Goal: Information Seeking & Learning: Learn about a topic

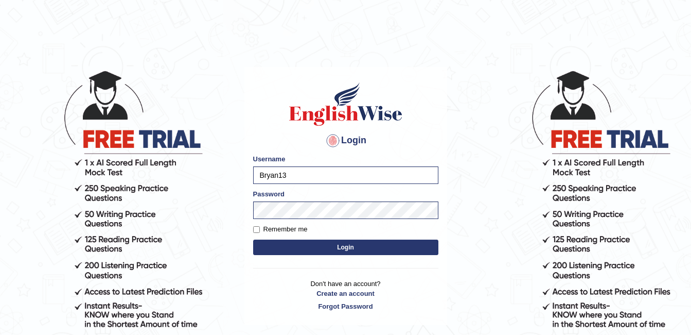
click at [337, 247] on button "Login" at bounding box center [345, 246] width 185 height 15
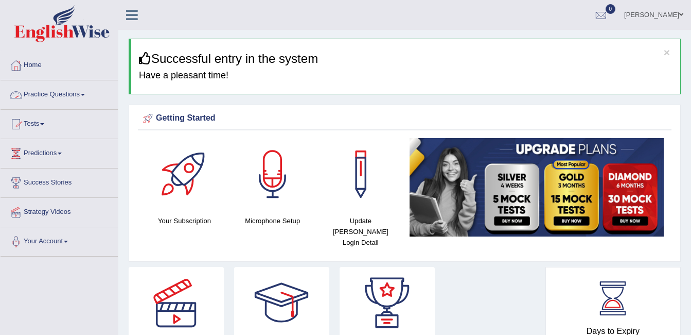
click at [85, 96] on link "Practice Questions" at bounding box center [59, 93] width 117 height 26
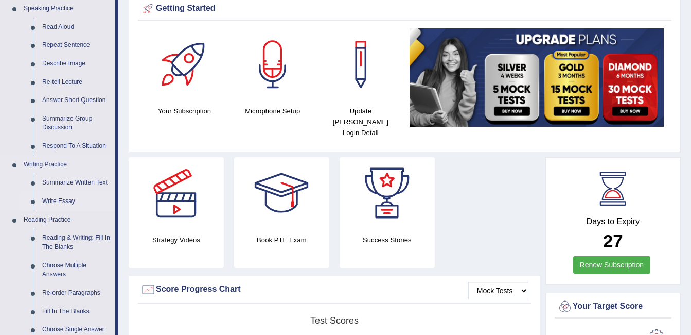
scroll to position [103, 0]
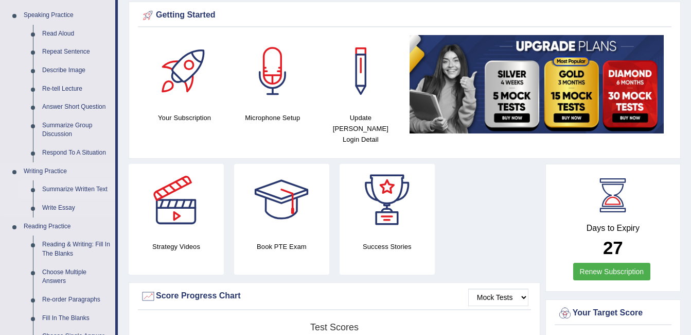
click at [90, 190] on link "Summarize Written Text" at bounding box center [77, 189] width 78 height 19
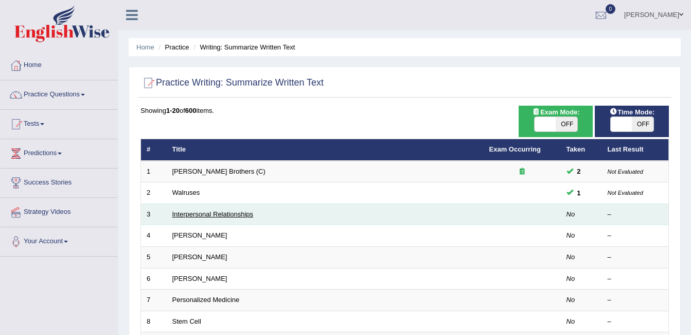
click at [233, 216] on link "Interpersonal Relationships" at bounding box center [212, 214] width 81 height 8
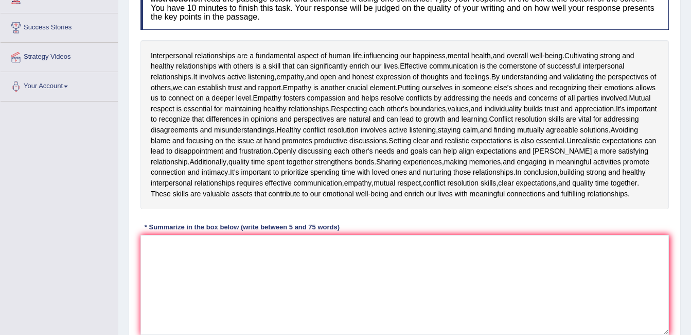
scroll to position [154, 0]
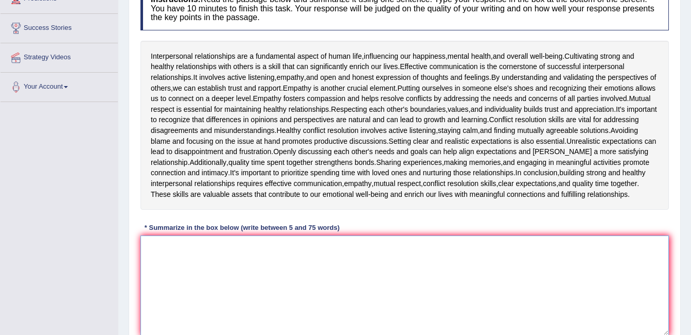
click at [178, 261] on textarea at bounding box center [404, 285] width 529 height 100
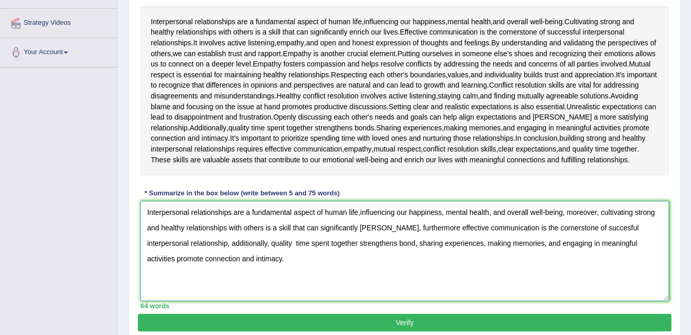
scroll to position [240, 0]
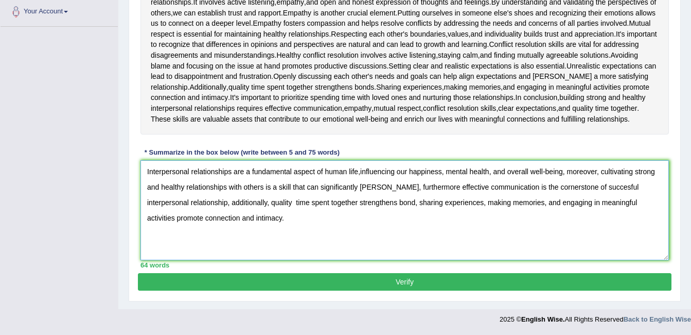
type textarea "Interpersonal relationships are a fundamental aspect of human life,influencing …"
click at [420, 280] on button "Verify" at bounding box center [405, 281] width 534 height 17
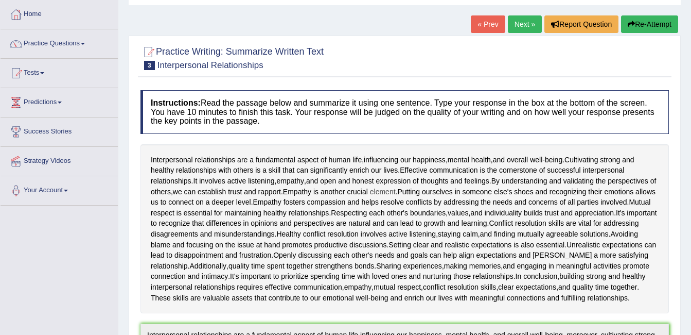
scroll to position [0, 0]
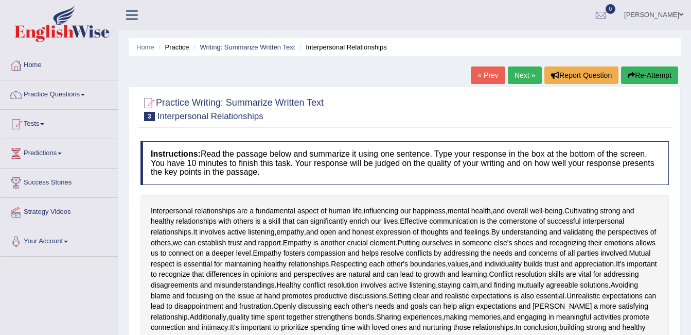
click at [526, 76] on link "Next »" at bounding box center [525, 74] width 34 height 17
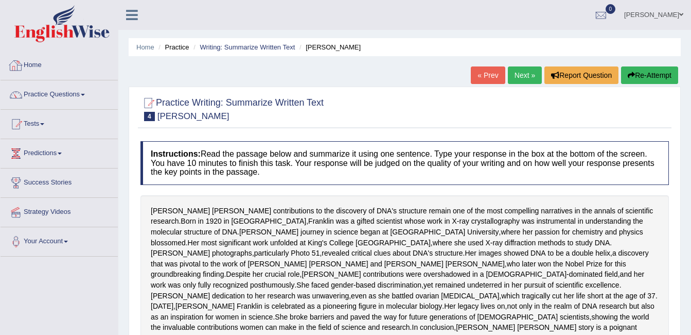
click at [85, 68] on link "Home" at bounding box center [59, 64] width 117 height 26
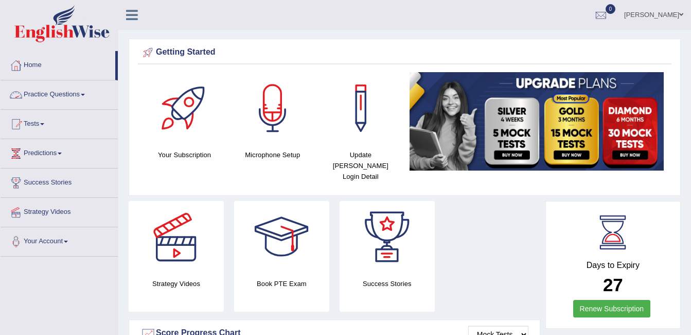
click at [86, 99] on link "Practice Questions" at bounding box center [59, 93] width 117 height 26
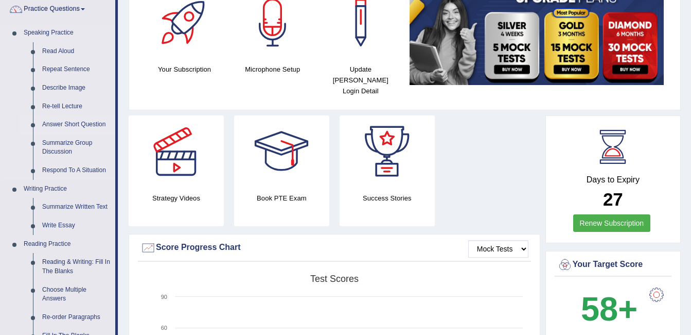
scroll to position [103, 0]
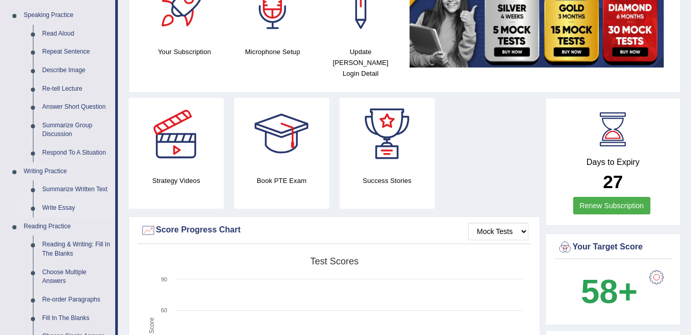
click at [75, 210] on link "Write Essay" at bounding box center [77, 208] width 78 height 19
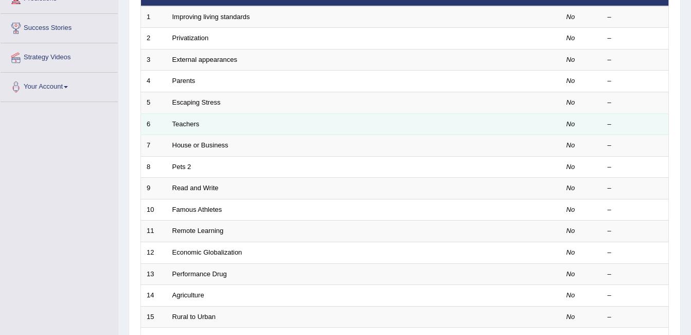
scroll to position [103, 0]
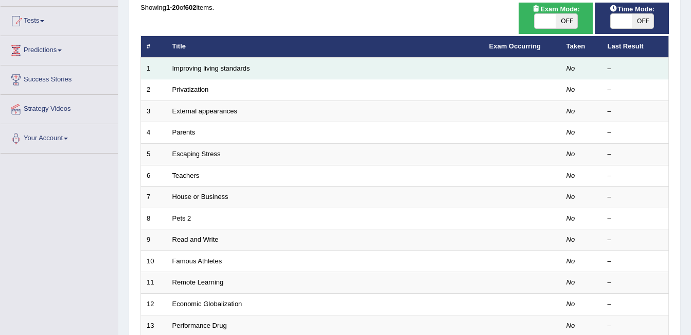
click at [253, 72] on td "Improving living standards" at bounding box center [325, 69] width 317 height 22
click at [222, 69] on link "Improving living standards" at bounding box center [211, 68] width 78 height 8
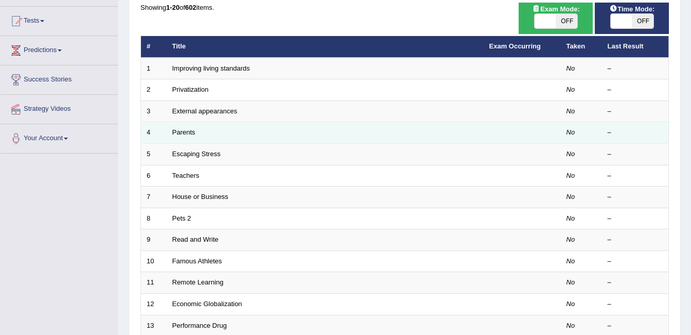
click at [229, 135] on td "Parents" at bounding box center [325, 133] width 317 height 22
click at [190, 134] on link "Parents" at bounding box center [183, 132] width 23 height 8
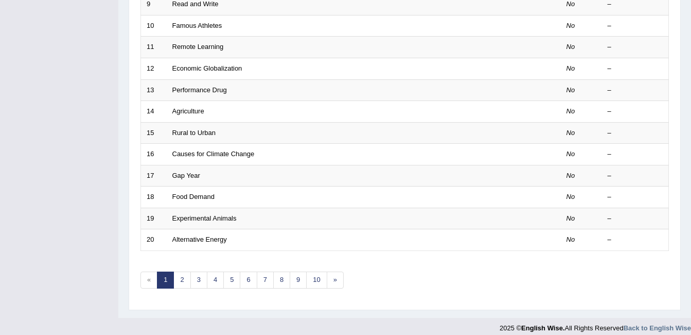
scroll to position [347, 0]
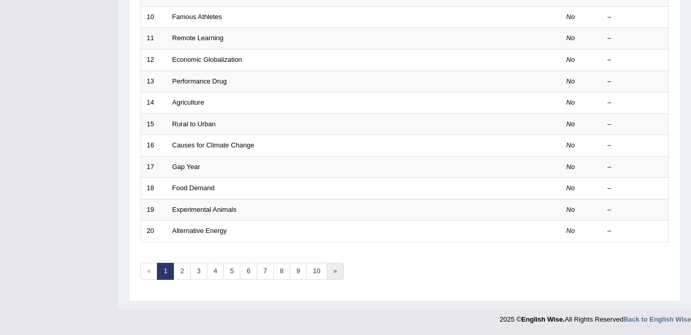
click at [333, 271] on link "»" at bounding box center [335, 270] width 17 height 17
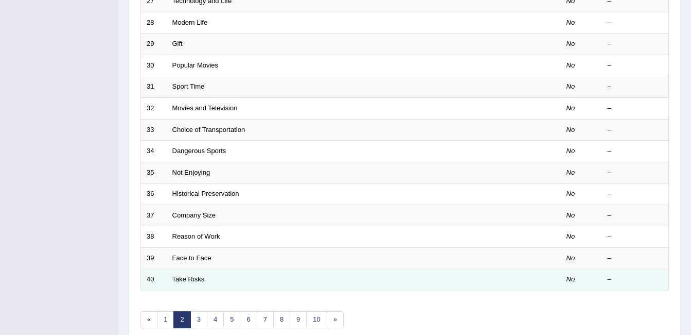
scroll to position [309, 0]
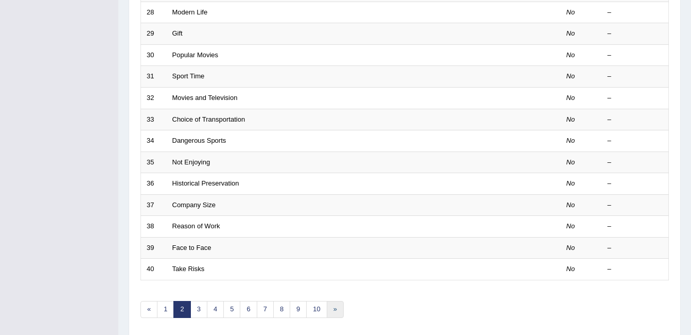
click at [335, 312] on link "»" at bounding box center [335, 309] width 17 height 17
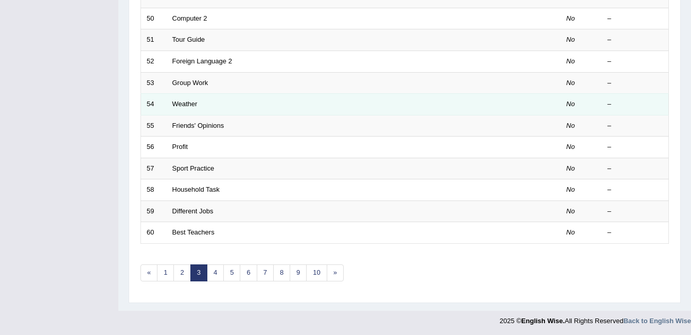
scroll to position [347, 0]
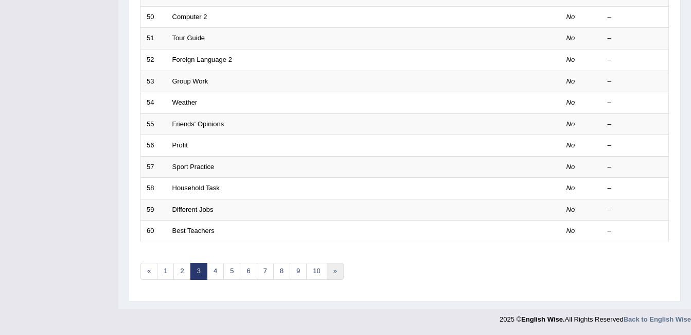
click at [334, 274] on link "»" at bounding box center [335, 270] width 17 height 17
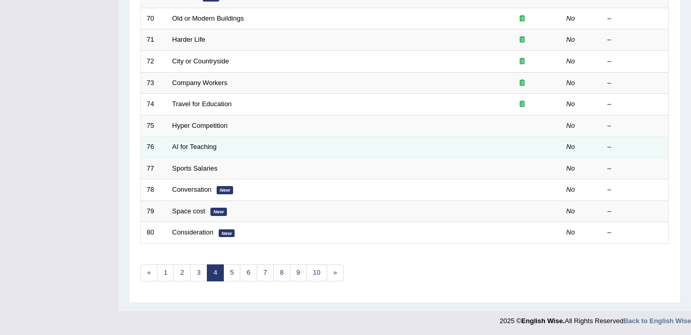
scroll to position [347, 0]
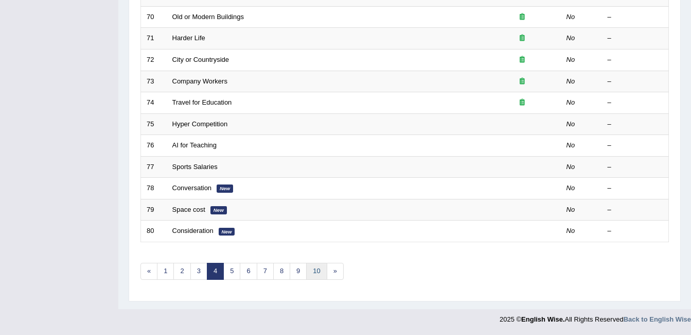
click at [315, 271] on link "10" at bounding box center [316, 270] width 21 height 17
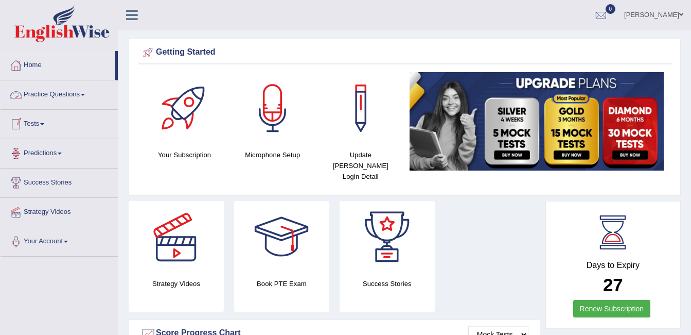
click at [58, 126] on link "Tests" at bounding box center [59, 123] width 117 height 26
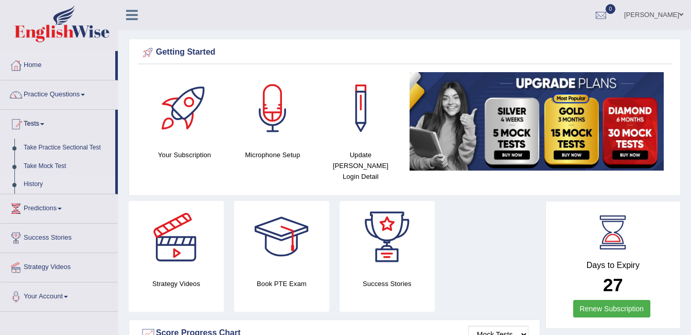
click at [58, 187] on link "History" at bounding box center [67, 184] width 96 height 19
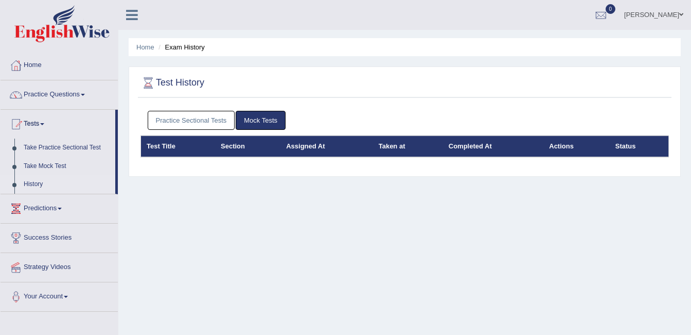
click at [67, 209] on link "Predictions" at bounding box center [59, 207] width 117 height 26
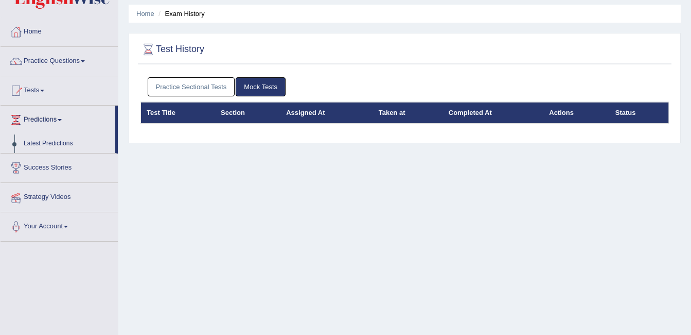
scroll to position [51, 0]
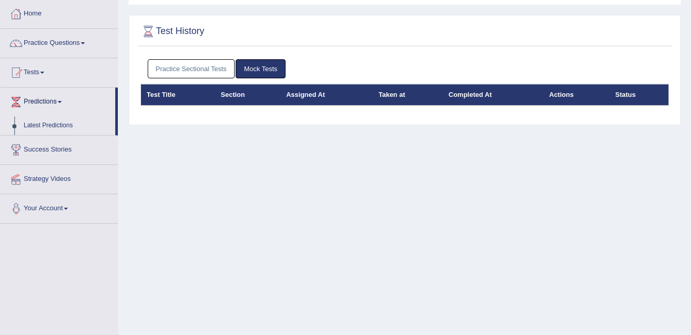
click at [68, 209] on span at bounding box center [66, 208] width 4 height 2
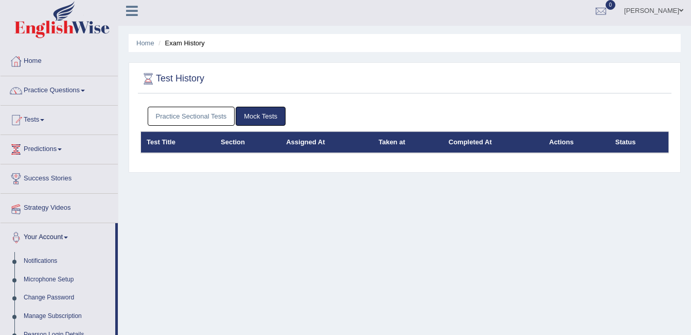
scroll to position [0, 0]
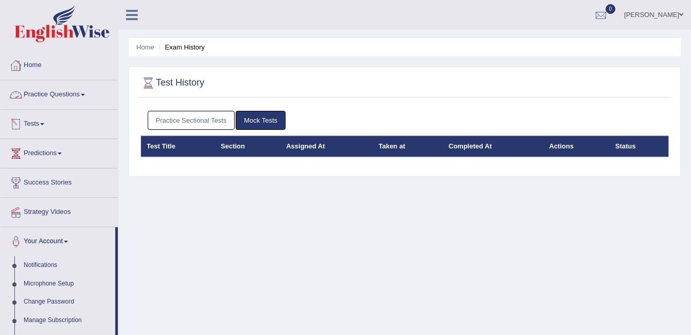
click at [83, 94] on link "Practice Questions" at bounding box center [59, 93] width 117 height 26
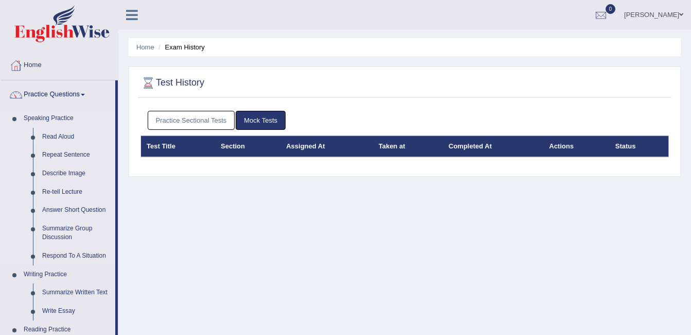
click at [81, 138] on link "Read Aloud" at bounding box center [77, 137] width 78 height 19
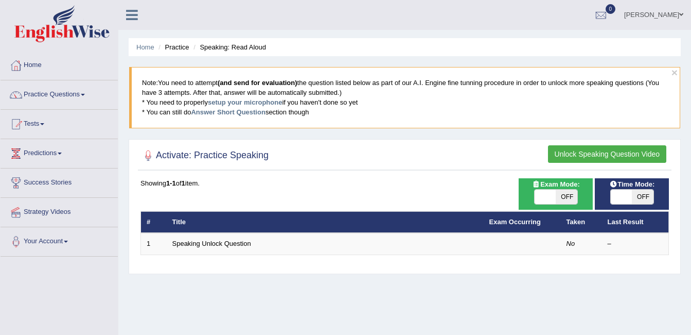
click at [79, 96] on link "Practice Questions" at bounding box center [59, 93] width 117 height 26
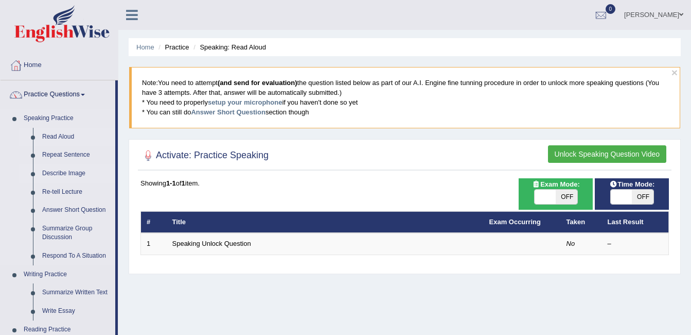
click at [77, 172] on link "Describe Image" at bounding box center [77, 173] width 78 height 19
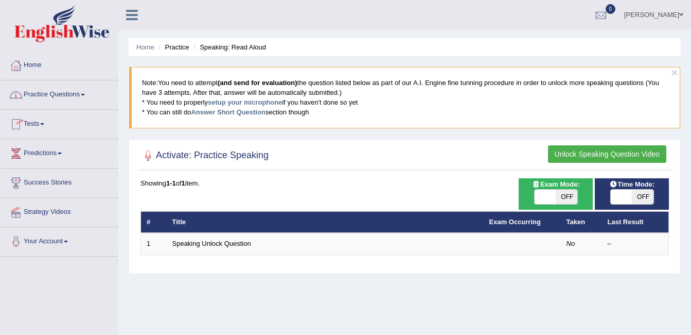
click at [85, 94] on span at bounding box center [83, 95] width 4 height 2
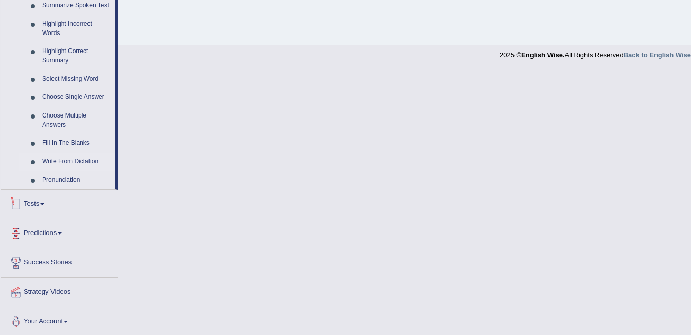
scroll to position [472, 0]
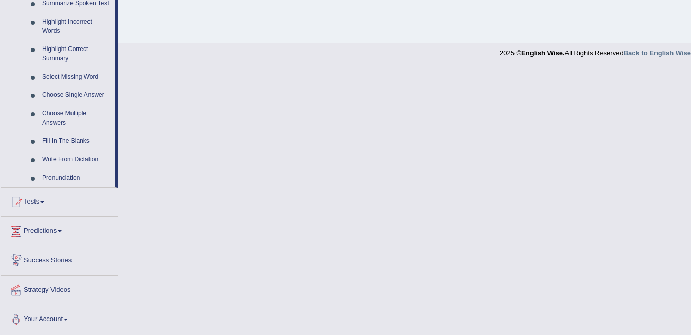
click at [73, 256] on link "Success Stories" at bounding box center [59, 259] width 117 height 26
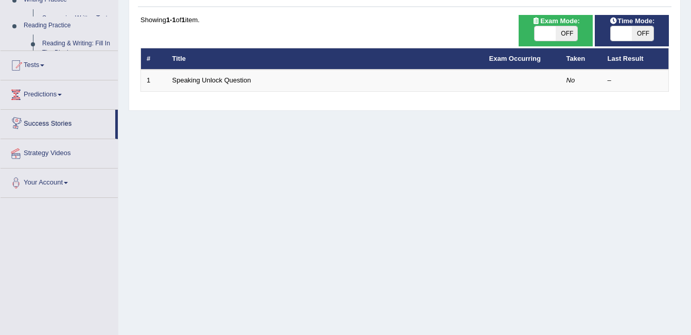
scroll to position [127, 0]
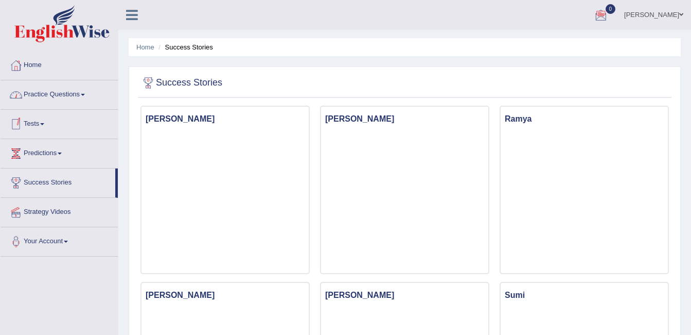
click at [89, 99] on link "Practice Questions" at bounding box center [59, 93] width 117 height 26
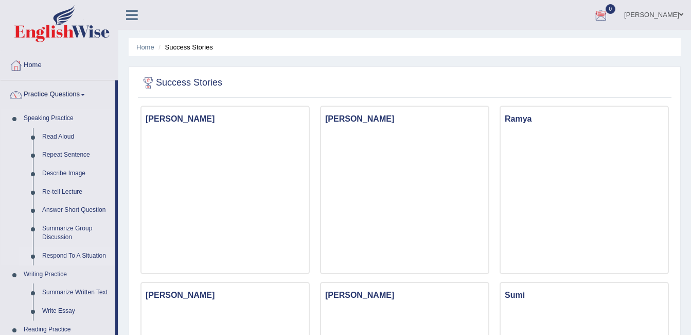
scroll to position [51, 0]
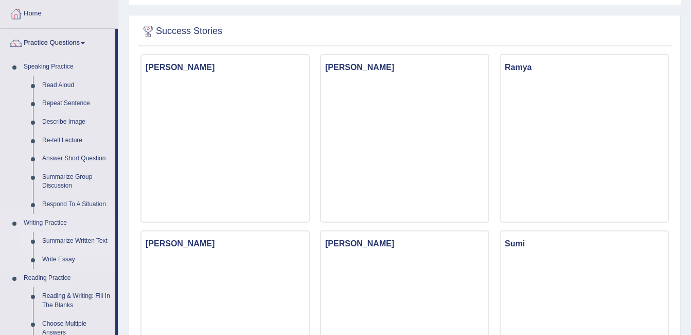
click at [80, 241] on link "Summarize Written Text" at bounding box center [77, 241] width 78 height 19
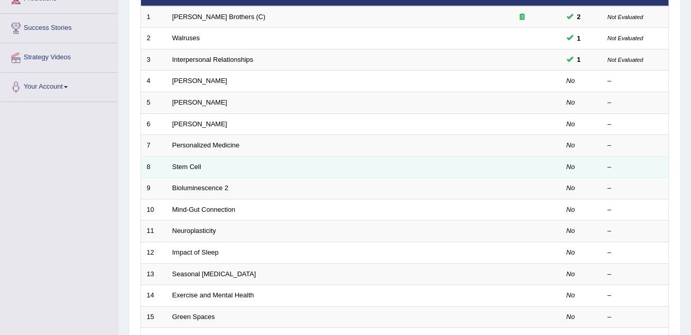
scroll to position [103, 0]
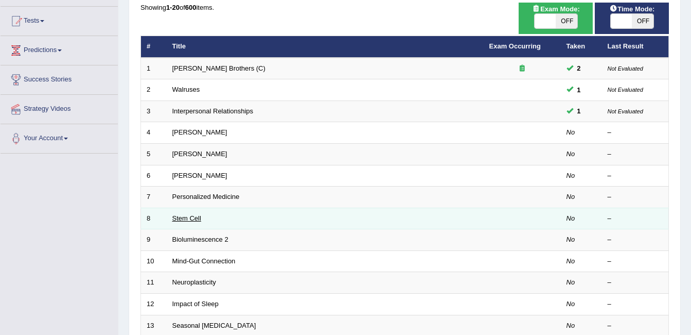
click at [191, 220] on link "Stem Cell" at bounding box center [186, 218] width 29 height 8
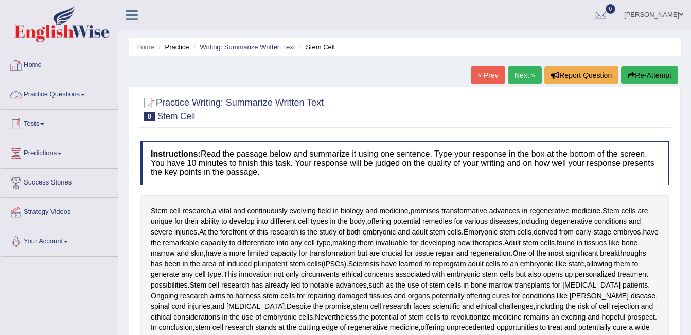
click at [36, 66] on link "Home" at bounding box center [59, 64] width 117 height 26
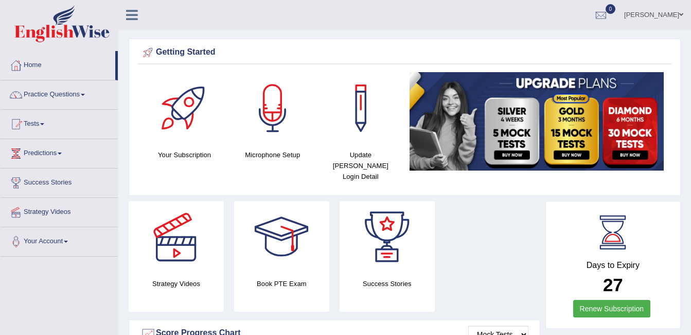
click at [682, 16] on span at bounding box center [681, 14] width 4 height 7
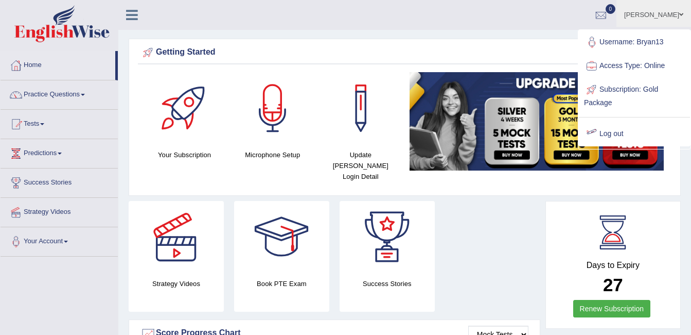
click at [626, 132] on link "Log out" at bounding box center [634, 134] width 111 height 24
